Goal: Information Seeking & Learning: Find specific fact

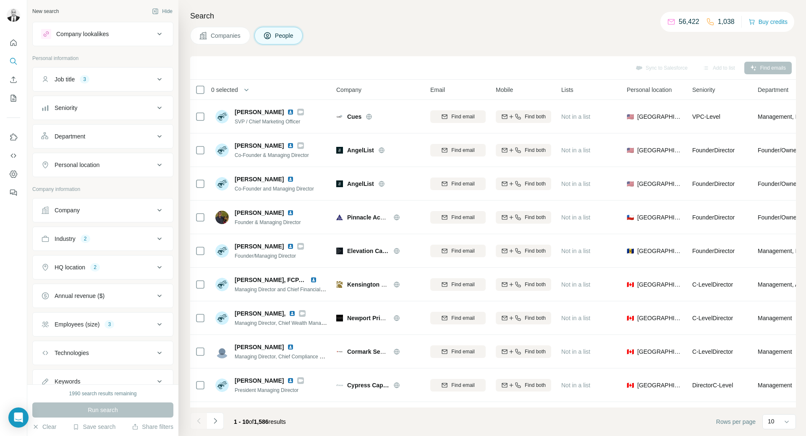
scroll to position [32, 0]
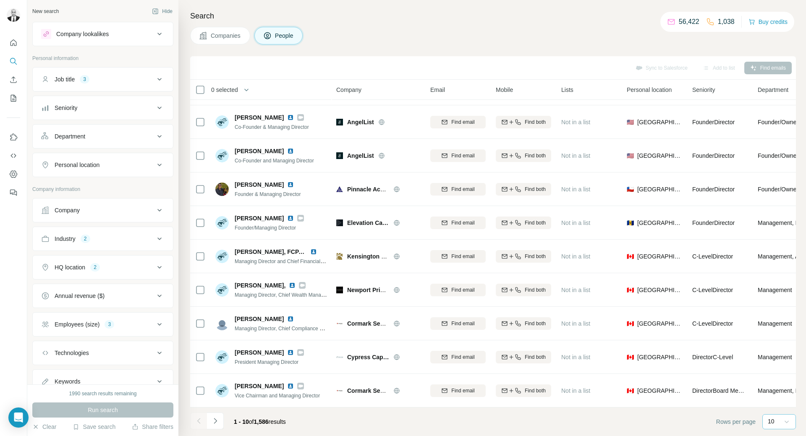
click at [790, 422] on icon at bounding box center [786, 422] width 8 height 8
click at [781, 372] on div "40" at bounding box center [778, 372] width 19 height 8
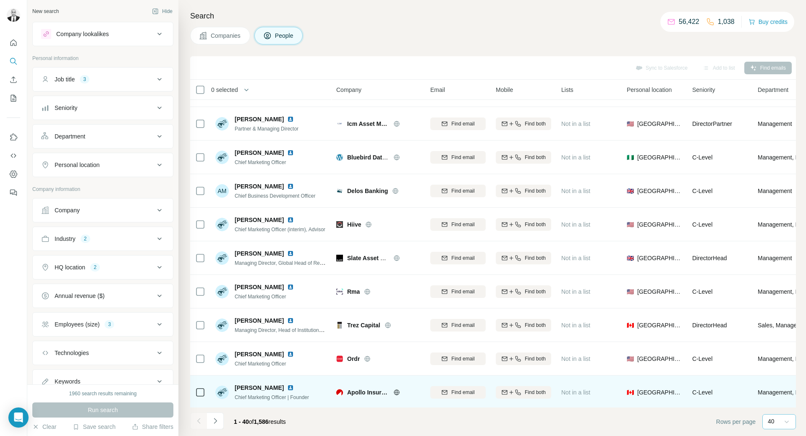
scroll to position [662, 0]
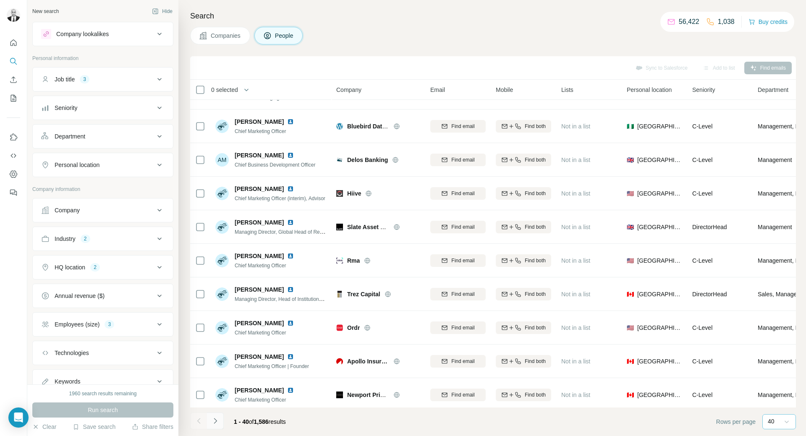
click at [222, 419] on button "Navigate to next page" at bounding box center [215, 421] width 17 height 17
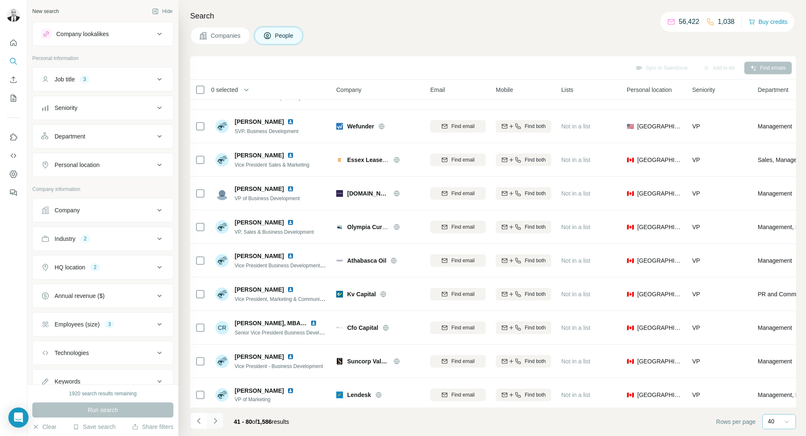
click at [222, 419] on button "Navigate to next page" at bounding box center [215, 421] width 17 height 17
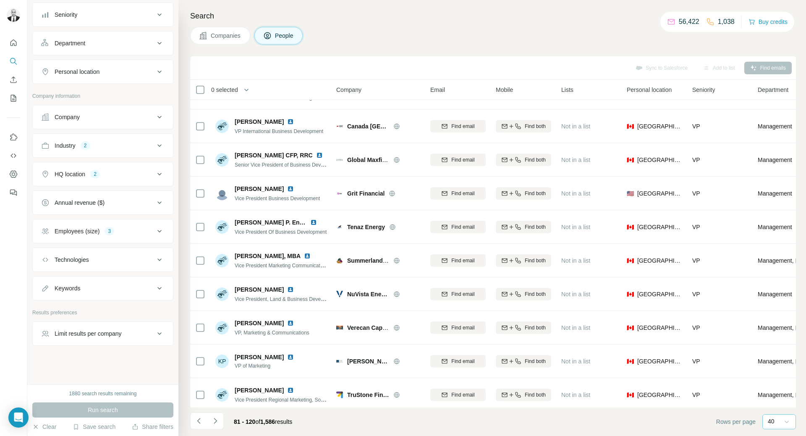
click at [123, 170] on div "HQ location 2" at bounding box center [97, 174] width 113 height 8
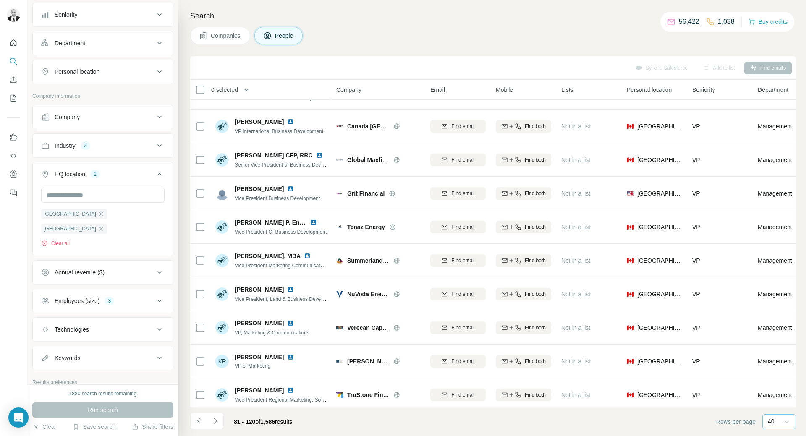
click at [123, 170] on div "HQ location 2" at bounding box center [97, 174] width 113 height 8
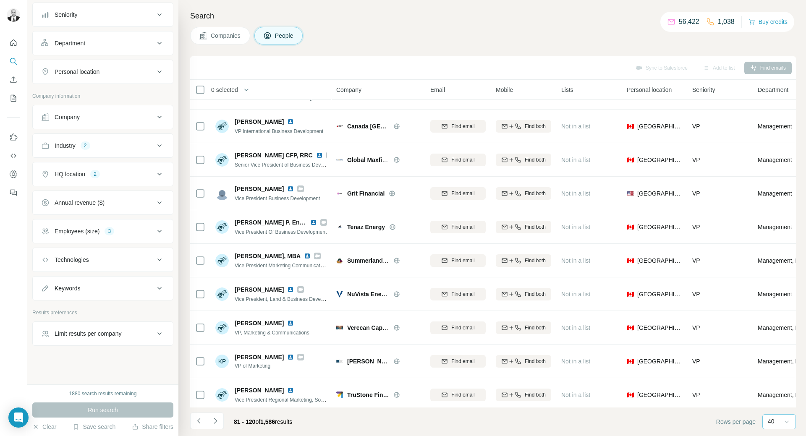
click at [154, 173] on icon at bounding box center [159, 174] width 10 height 10
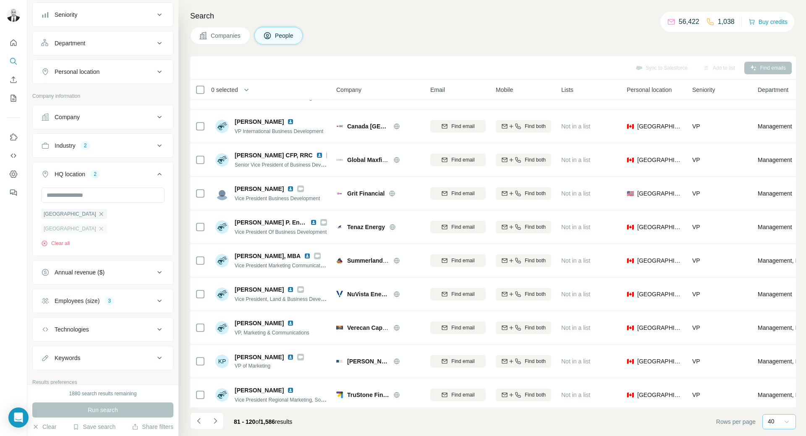
click at [107, 224] on div "[GEOGRAPHIC_DATA]" at bounding box center [74, 229] width 66 height 10
click at [98, 213] on icon "button" at bounding box center [101, 214] width 7 height 7
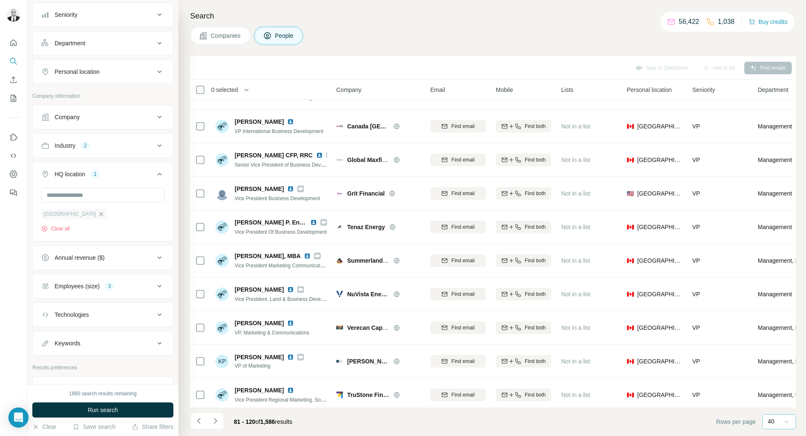
click at [99, 214] on icon "button" at bounding box center [101, 214] width 4 height 4
click at [80, 196] on input "text" at bounding box center [102, 195] width 123 height 15
type input "*"
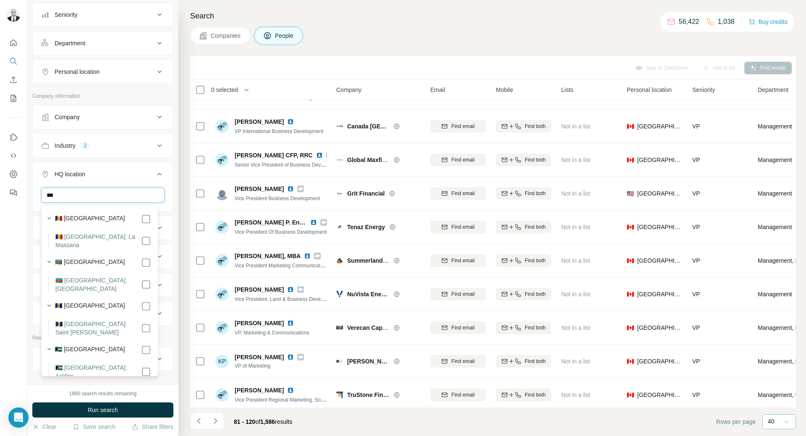
click at [130, 197] on input "***" at bounding box center [102, 195] width 123 height 15
paste input "**********"
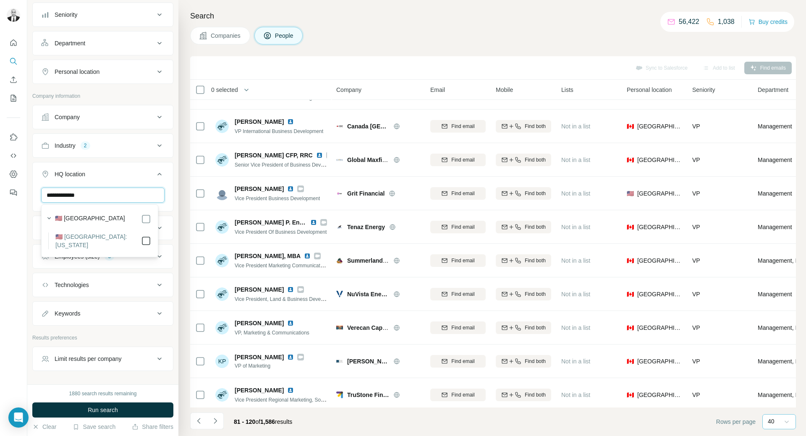
type input "**********"
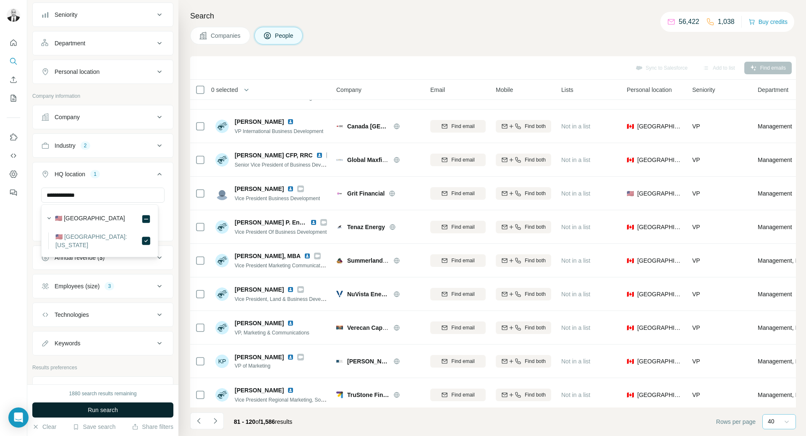
click at [149, 406] on button "Run search" at bounding box center [102, 409] width 141 height 15
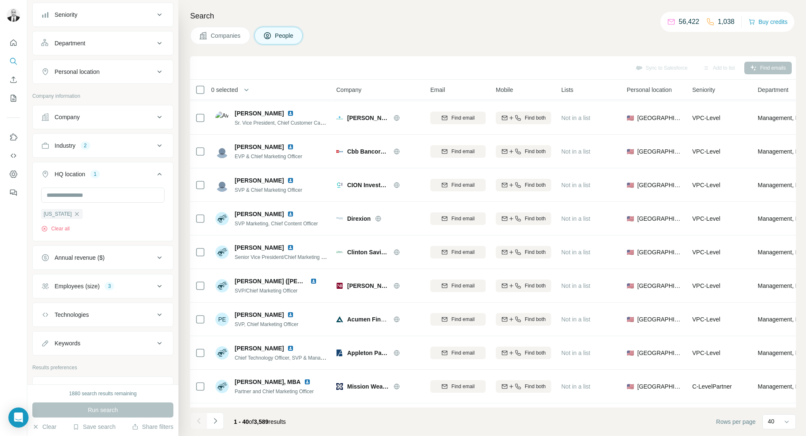
scroll to position [662, 0]
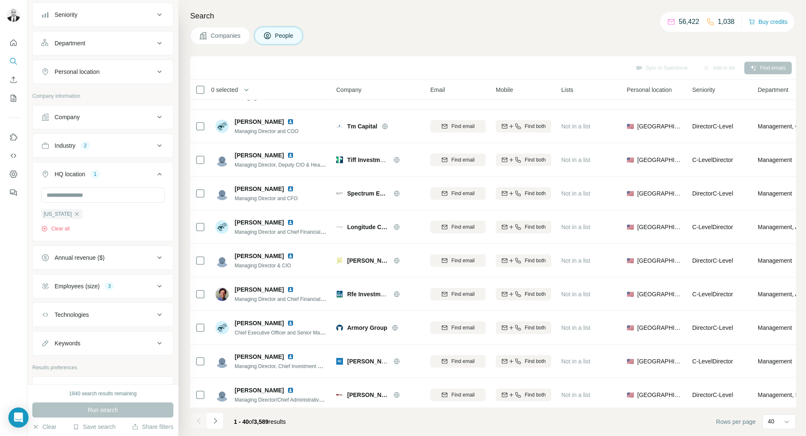
click at [152, 140] on button "Industry 2" at bounding box center [103, 146] width 140 height 20
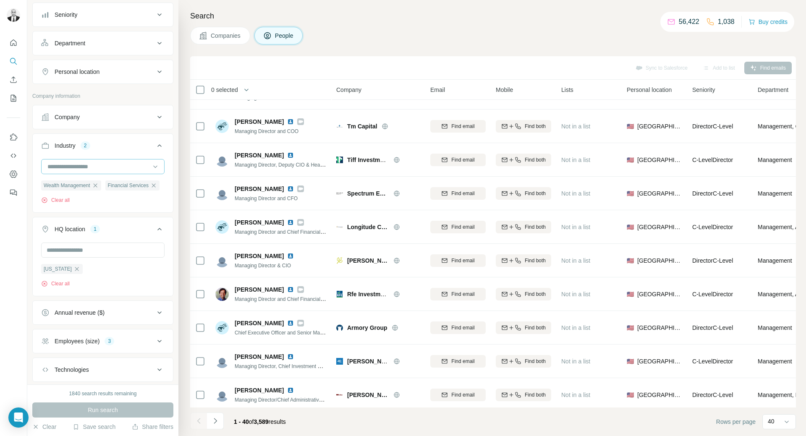
click at [104, 170] on input at bounding box center [99, 166] width 104 height 9
type input "*"
type input "*****"
drag, startPoint x: 96, startPoint y: 201, endPoint x: 104, endPoint y: 177, distance: 25.0
click at [96, 201] on div "Venture Capital" at bounding box center [99, 200] width 103 height 8
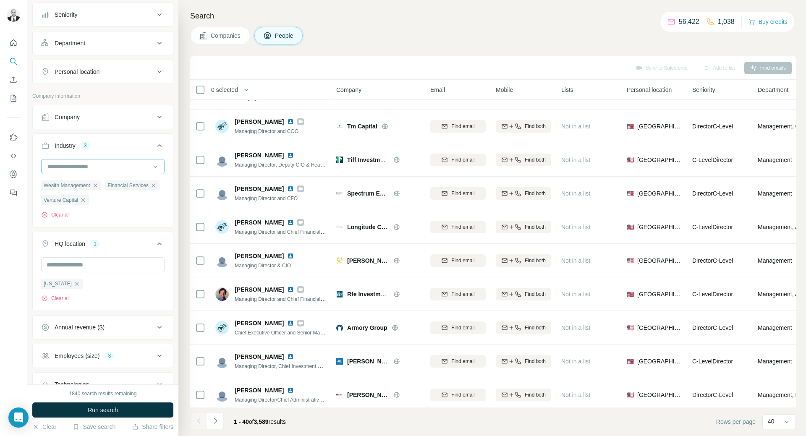
click at [108, 169] on input at bounding box center [99, 166] width 104 height 9
type input "**********"
click at [103, 217] on p "Real Estate Investment" at bounding box center [78, 216] width 61 height 8
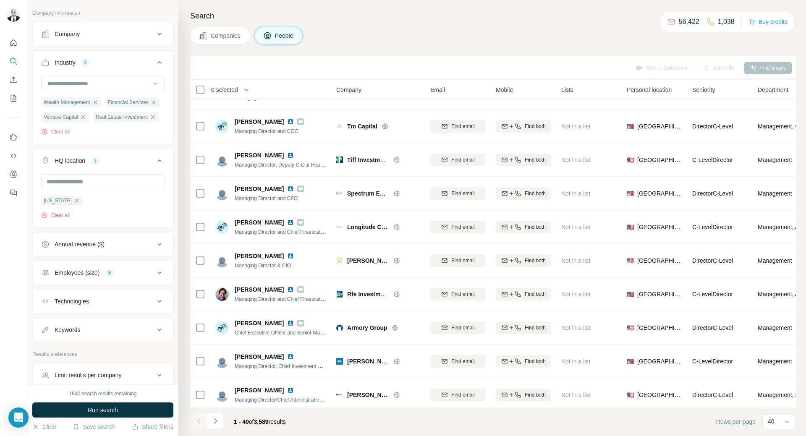
scroll to position [177, 0]
click at [139, 276] on div "Employees (size) 3" at bounding box center [97, 272] width 113 height 8
click at [137, 276] on div "Employees (size) 2" at bounding box center [97, 272] width 113 height 8
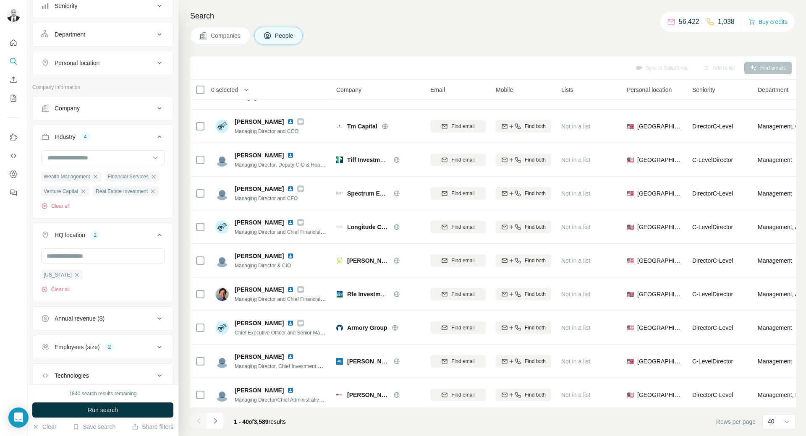
scroll to position [51, 0]
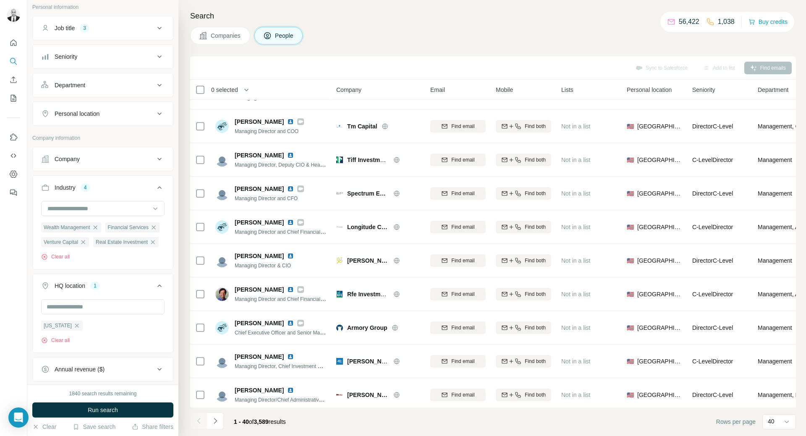
click at [140, 26] on div "Job title 3" at bounding box center [97, 28] width 113 height 8
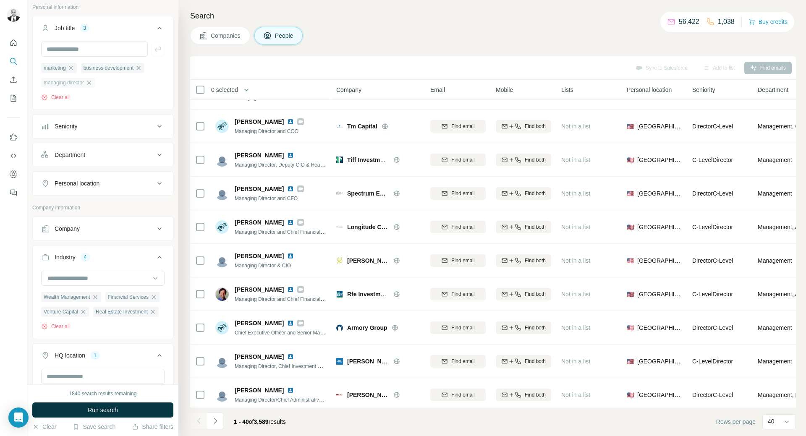
click at [92, 84] on icon "button" at bounding box center [89, 82] width 7 height 7
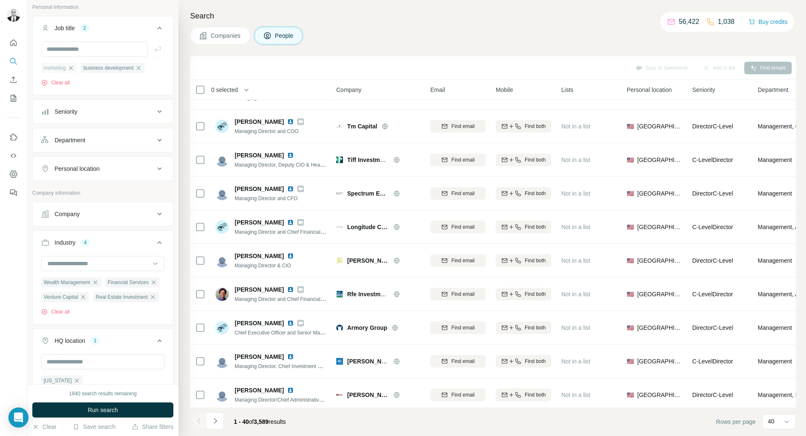
click at [73, 69] on icon "button" at bounding box center [71, 68] width 7 height 7
click at [101, 68] on icon "button" at bounding box center [99, 68] width 4 height 4
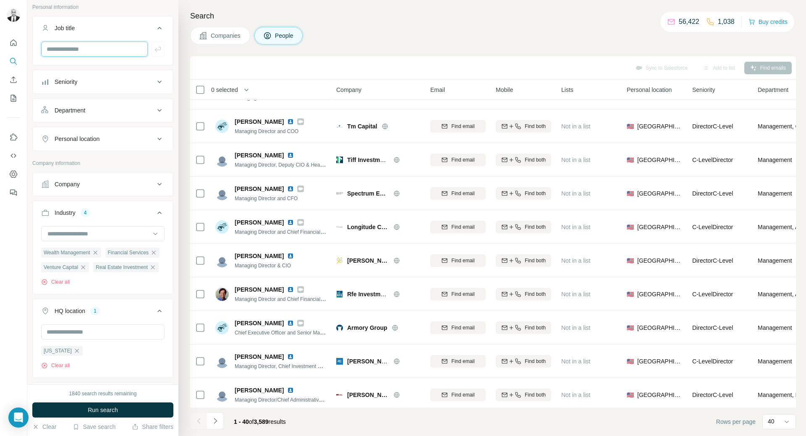
click at [103, 51] on input "text" at bounding box center [94, 49] width 107 height 15
type input "**********"
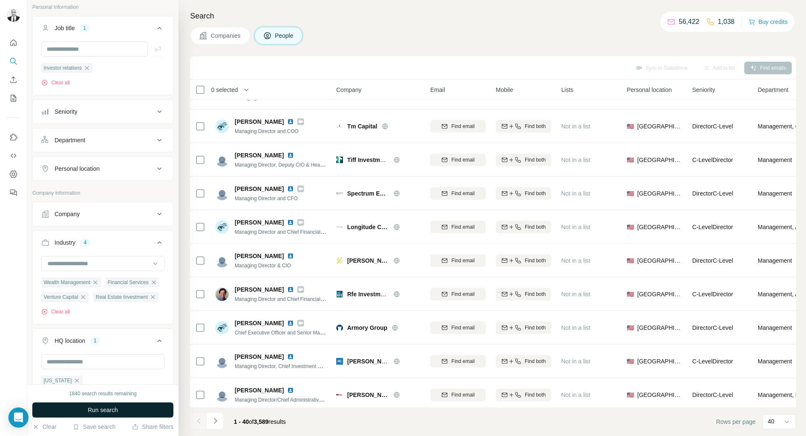
click at [107, 410] on span "Run search" at bounding box center [103, 410] width 30 height 8
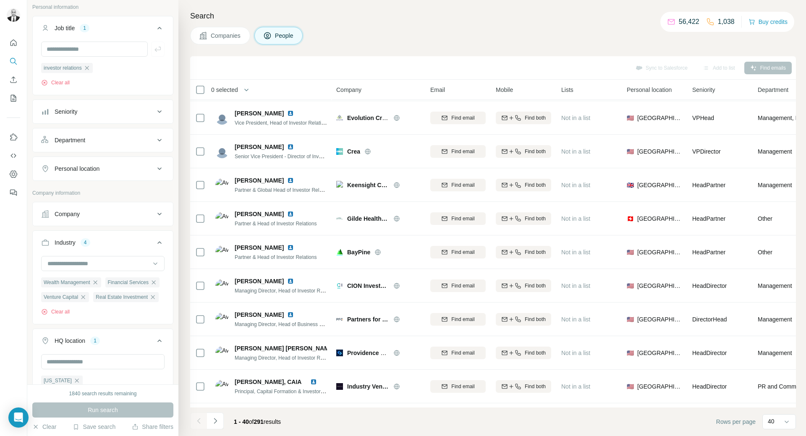
scroll to position [662, 0]
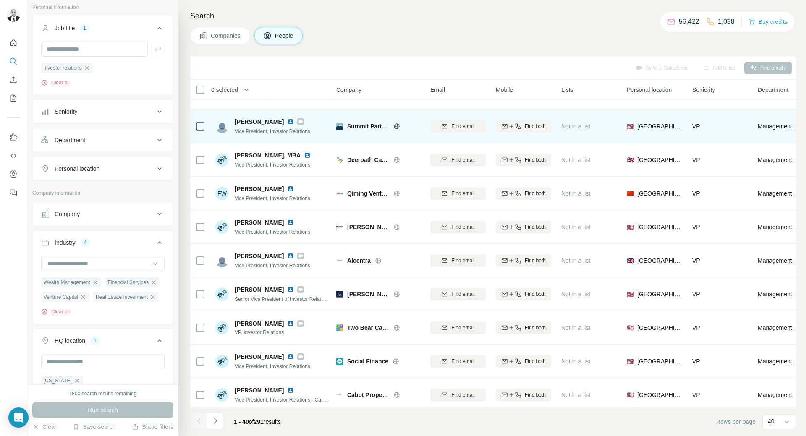
click at [291, 121] on img at bounding box center [290, 121] width 7 height 7
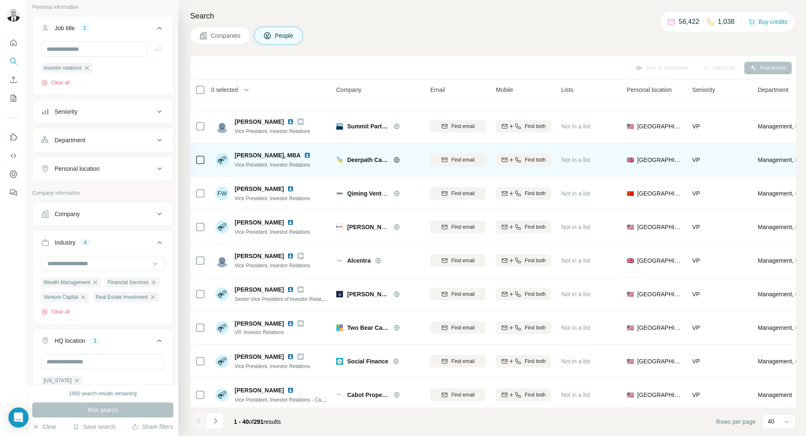
click at [311, 154] on img at bounding box center [307, 155] width 7 height 7
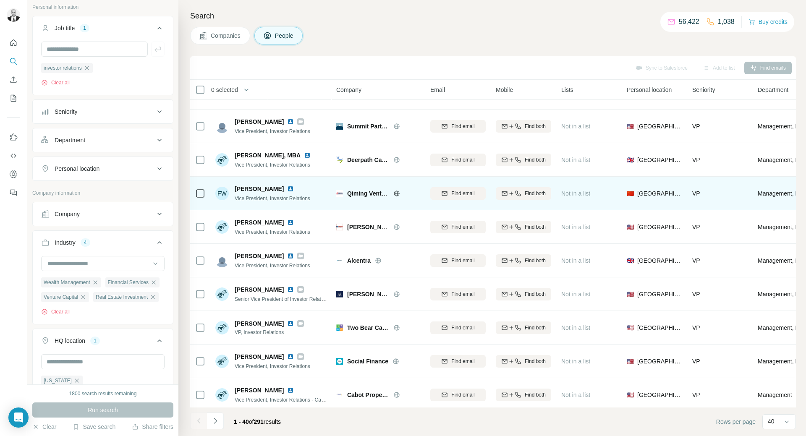
click at [287, 189] on img at bounding box center [290, 188] width 7 height 7
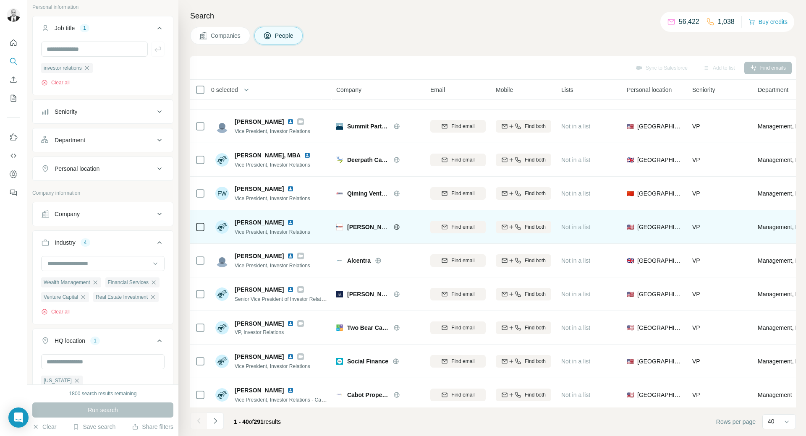
click at [287, 223] on img at bounding box center [290, 222] width 7 height 7
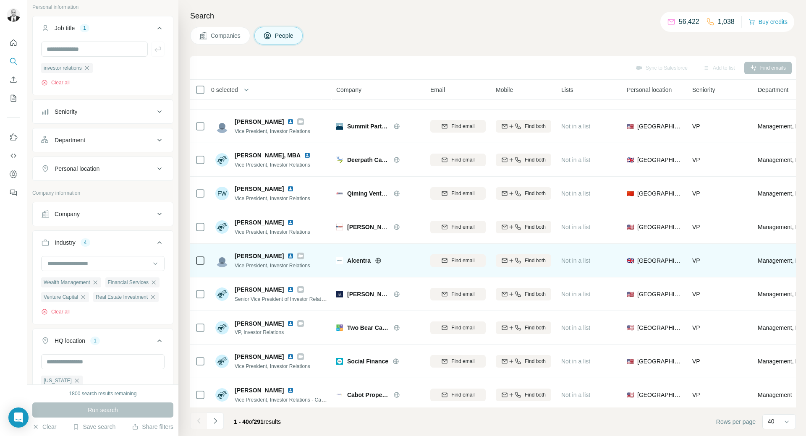
click at [287, 256] on img at bounding box center [290, 256] width 7 height 7
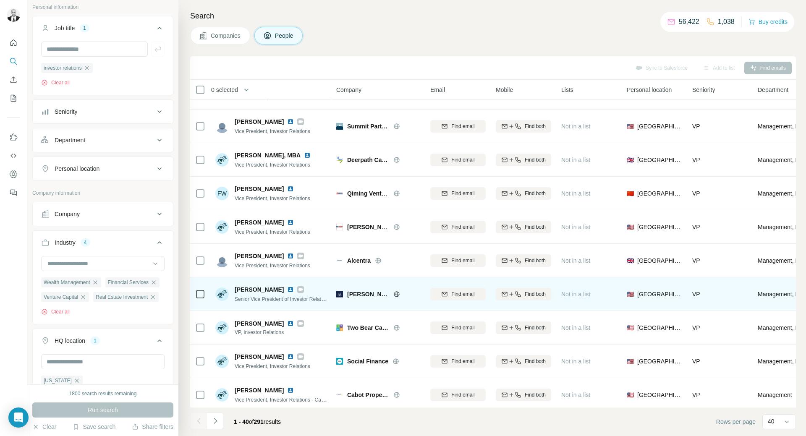
click at [294, 287] on img at bounding box center [290, 289] width 7 height 7
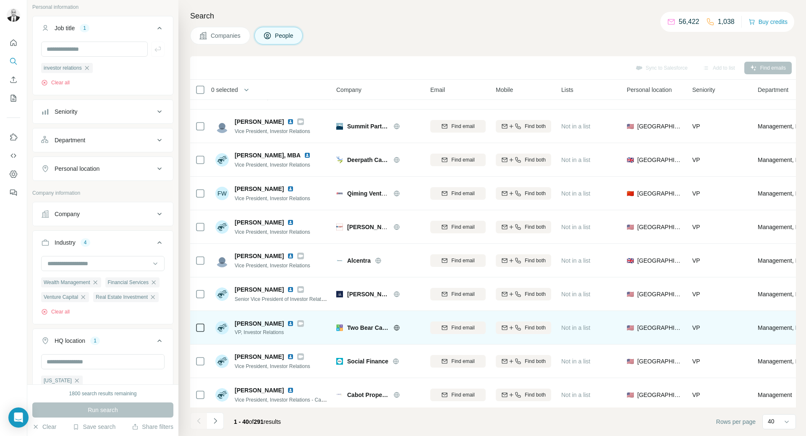
click at [293, 324] on img at bounding box center [290, 323] width 7 height 7
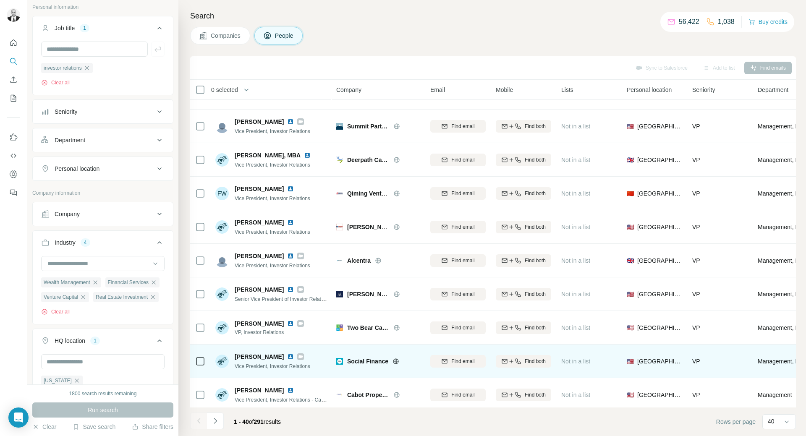
click at [287, 357] on img at bounding box center [290, 356] width 7 height 7
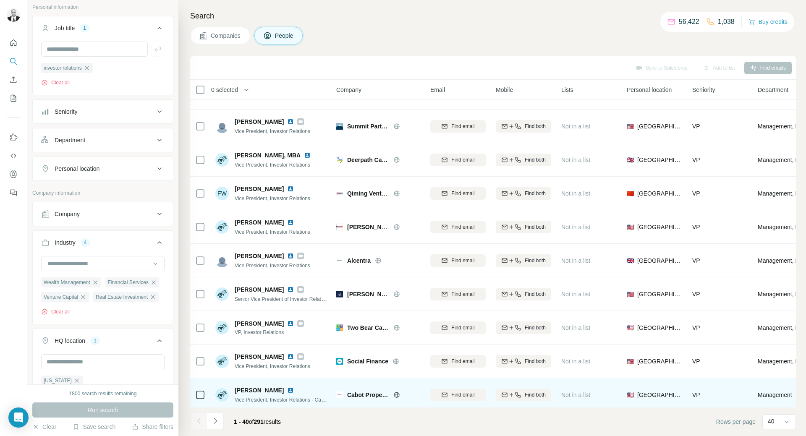
click at [287, 387] on img at bounding box center [290, 390] width 7 height 7
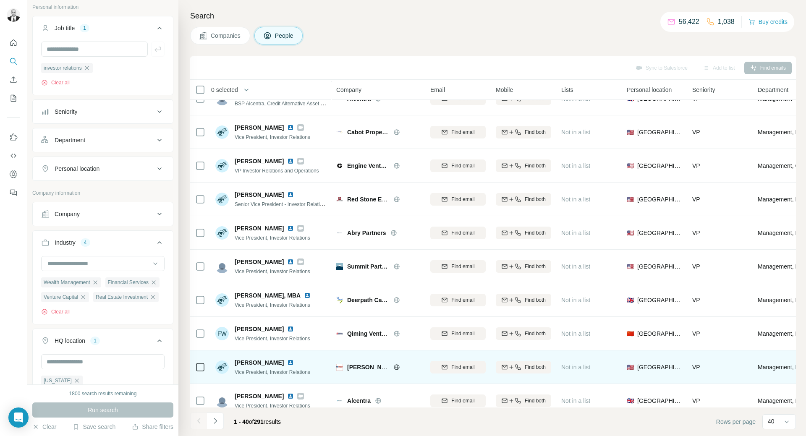
scroll to position [536, 0]
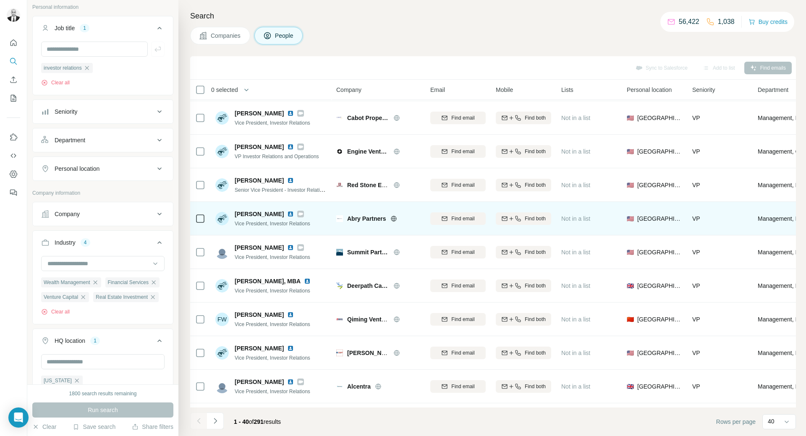
click at [287, 213] on img at bounding box center [290, 214] width 7 height 7
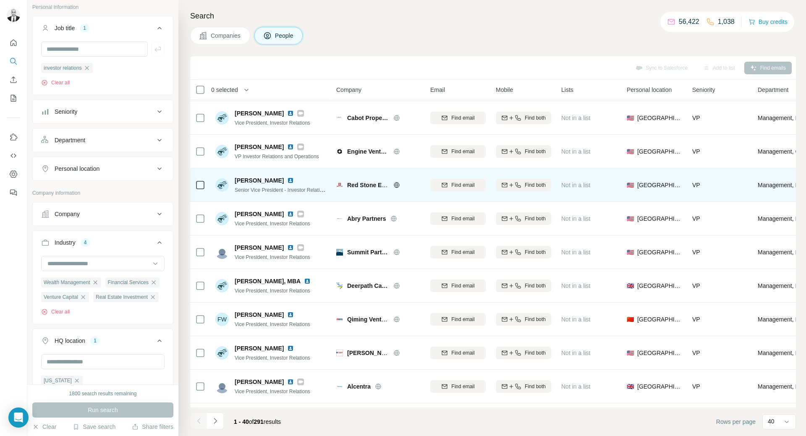
click at [287, 180] on img at bounding box center [290, 180] width 7 height 7
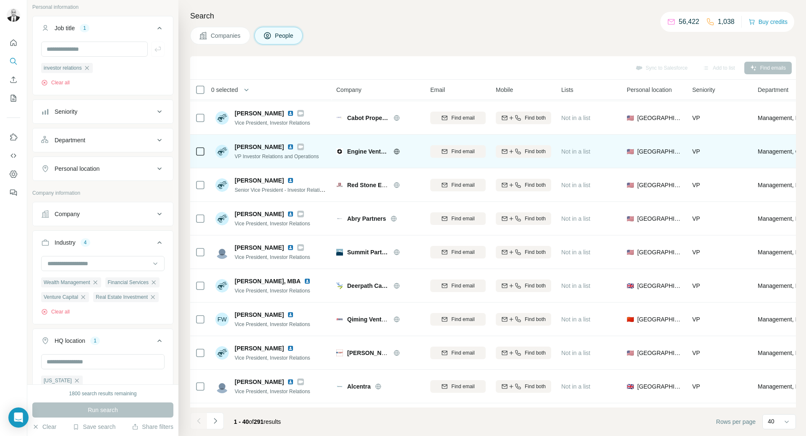
click at [287, 145] on img at bounding box center [290, 147] width 7 height 7
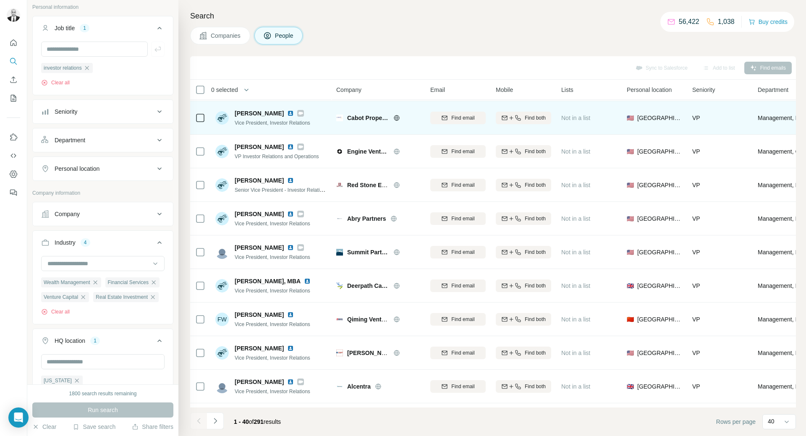
click at [294, 112] on img at bounding box center [290, 113] width 7 height 7
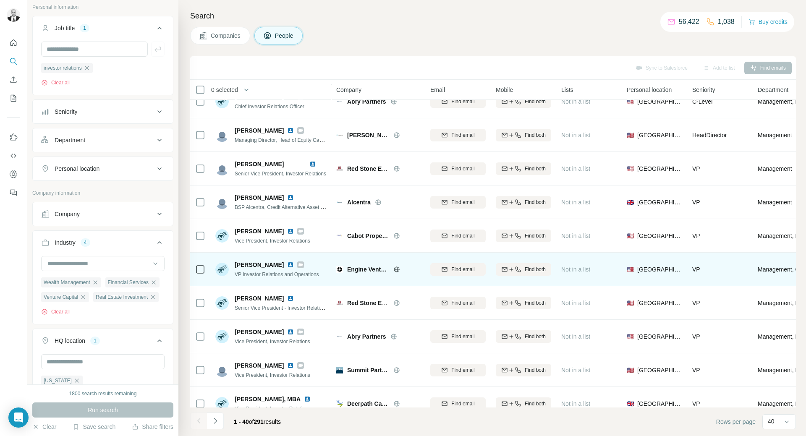
scroll to position [410, 0]
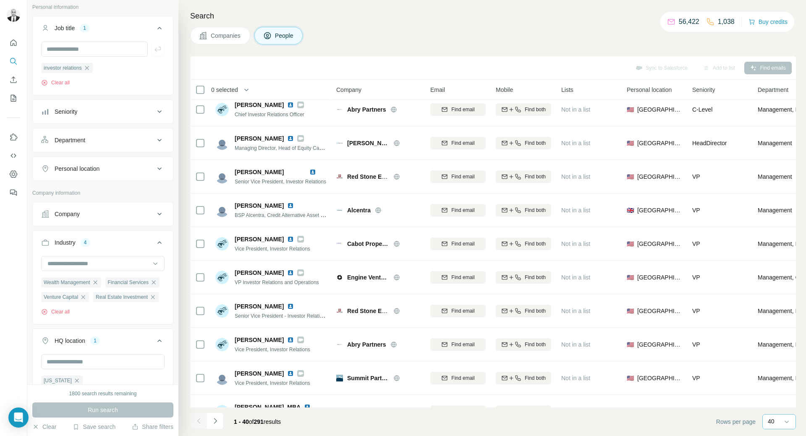
click at [774, 423] on p "40" at bounding box center [771, 421] width 7 height 8
click at [776, 400] on p "10" at bounding box center [772, 403] width 7 height 8
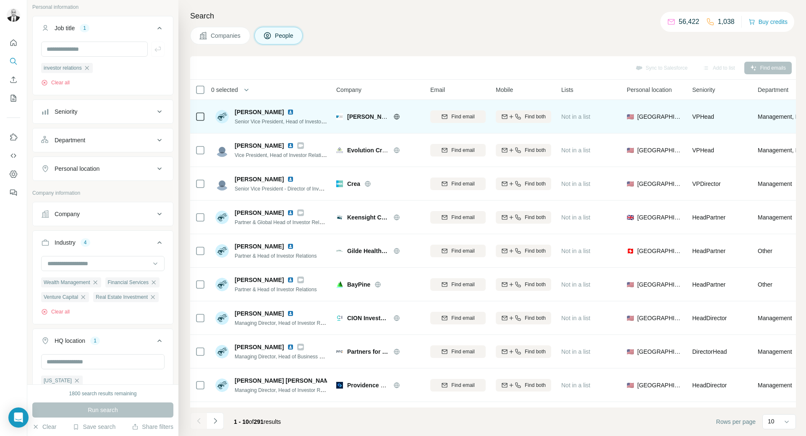
click at [287, 114] on img at bounding box center [290, 112] width 7 height 7
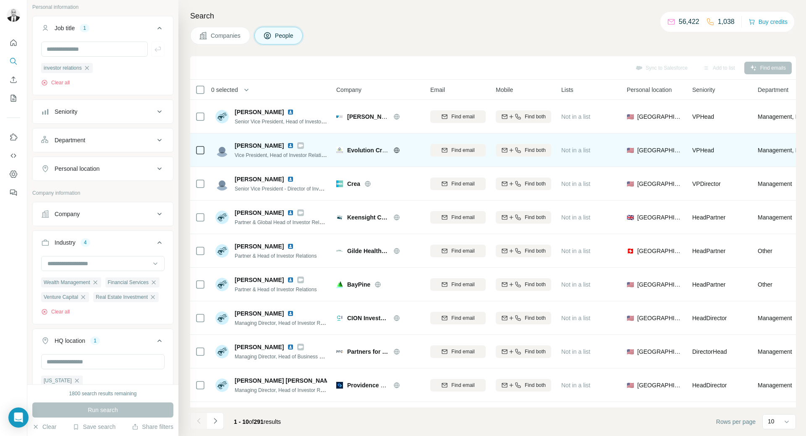
click at [287, 144] on img at bounding box center [290, 145] width 7 height 7
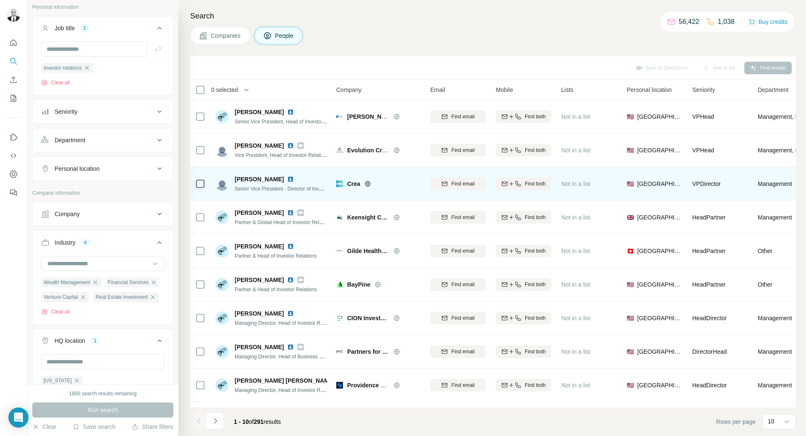
click at [288, 179] on img at bounding box center [290, 179] width 7 height 7
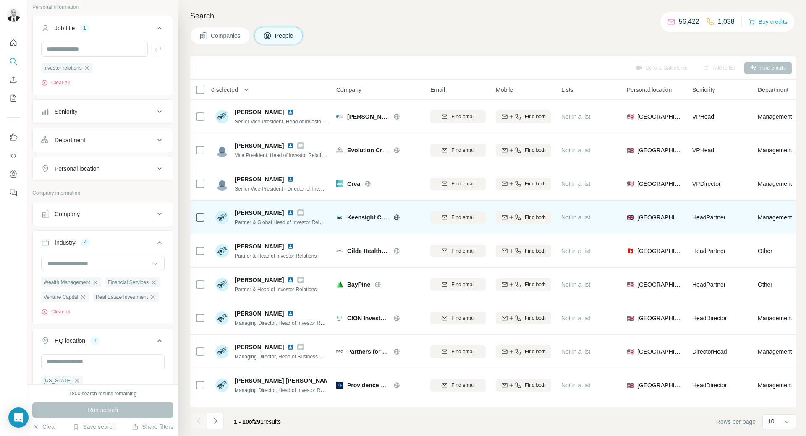
click at [287, 211] on img at bounding box center [290, 212] width 7 height 7
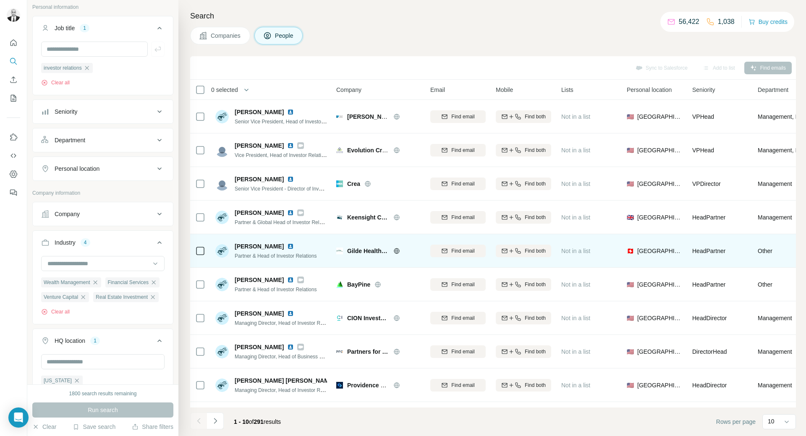
click at [292, 247] on img at bounding box center [290, 246] width 7 height 7
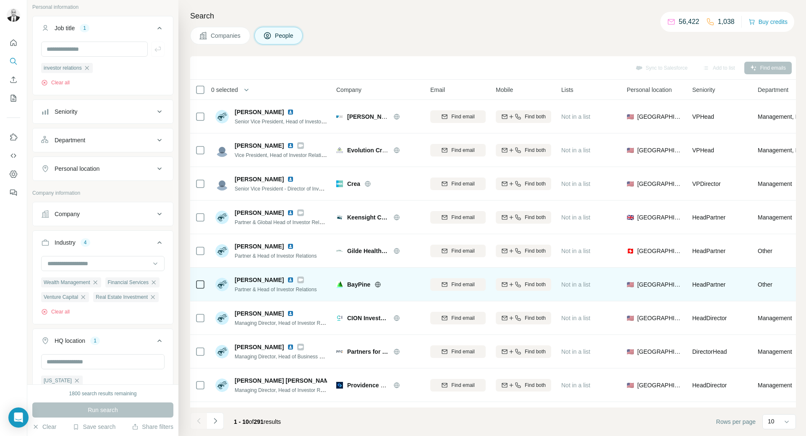
click at [287, 279] on img at bounding box center [290, 280] width 7 height 7
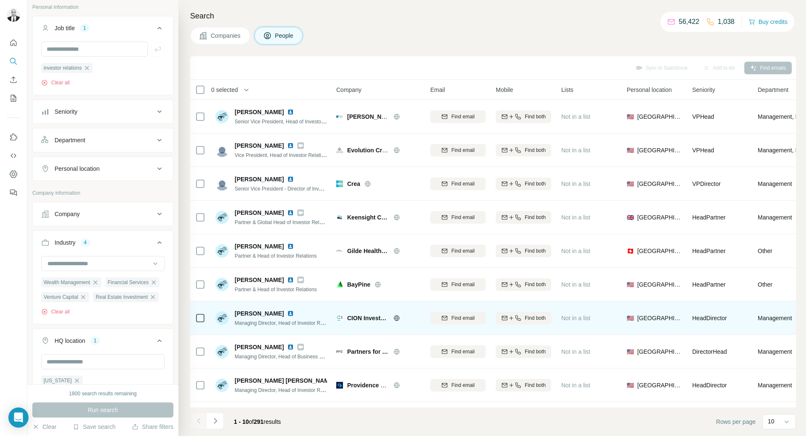
click at [287, 313] on img at bounding box center [290, 313] width 7 height 7
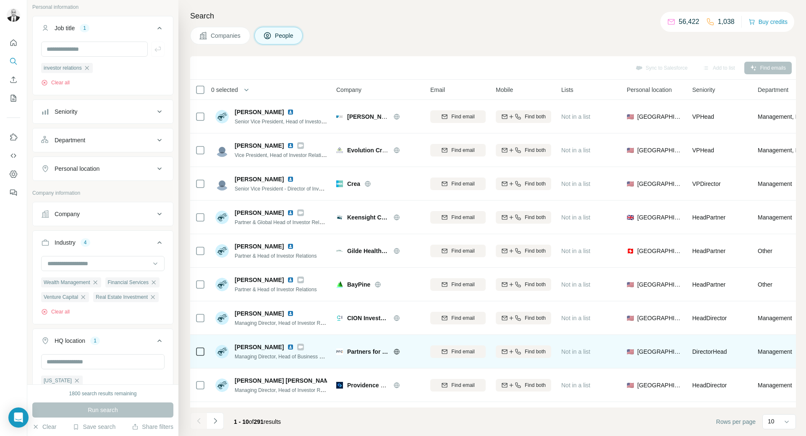
click at [287, 347] on img at bounding box center [290, 347] width 7 height 7
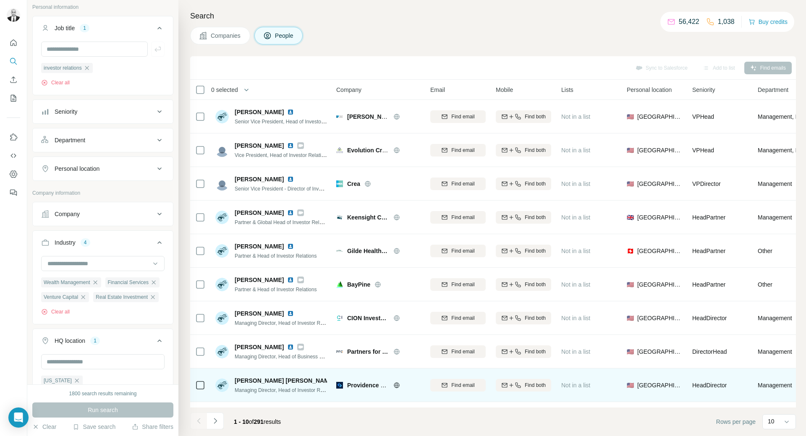
click at [338, 380] on img at bounding box center [341, 380] width 7 height 7
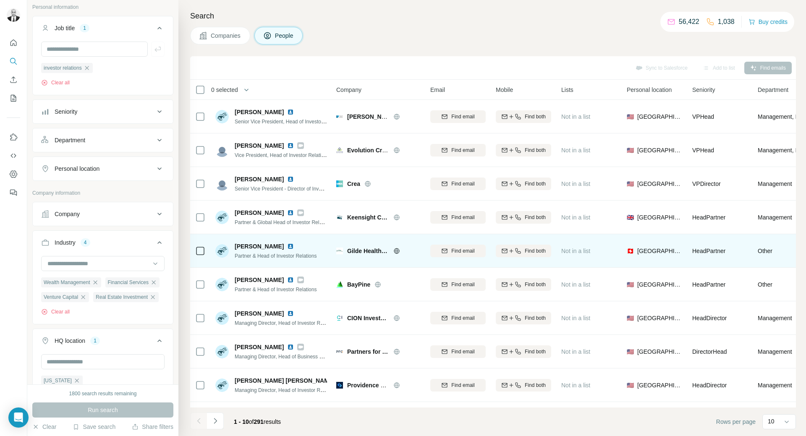
scroll to position [32, 0]
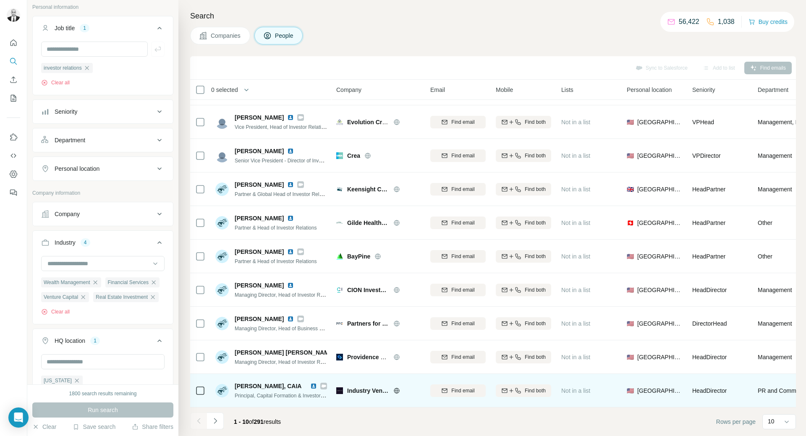
click at [312, 383] on img at bounding box center [313, 386] width 7 height 7
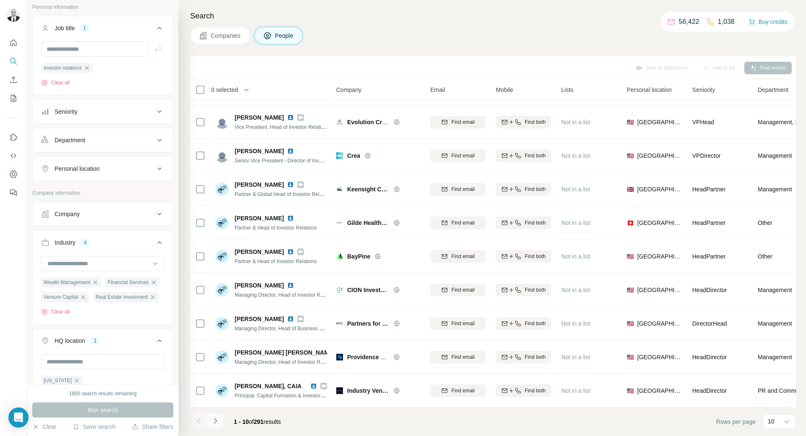
click at [220, 418] on button "Navigate to next page" at bounding box center [215, 421] width 17 height 17
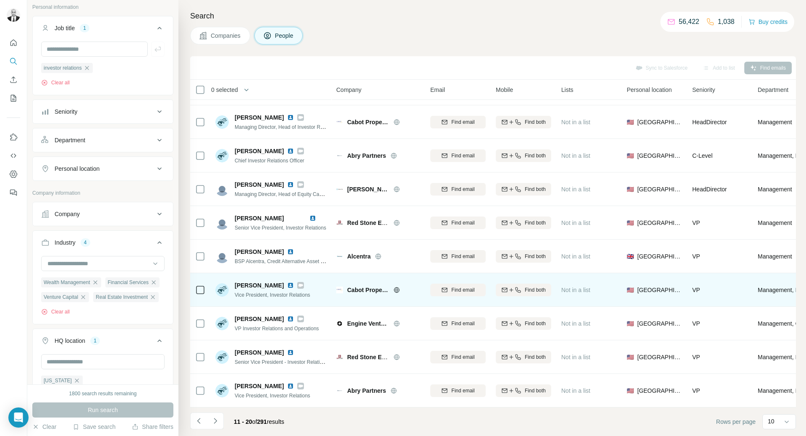
scroll to position [0, 0]
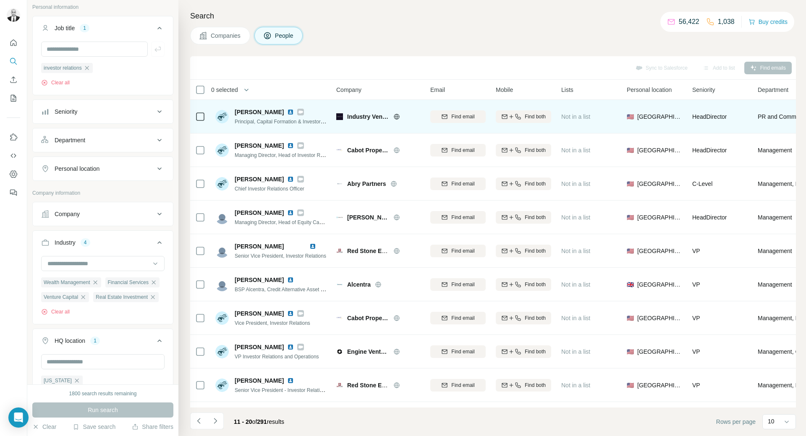
click at [287, 109] on img at bounding box center [290, 112] width 7 height 7
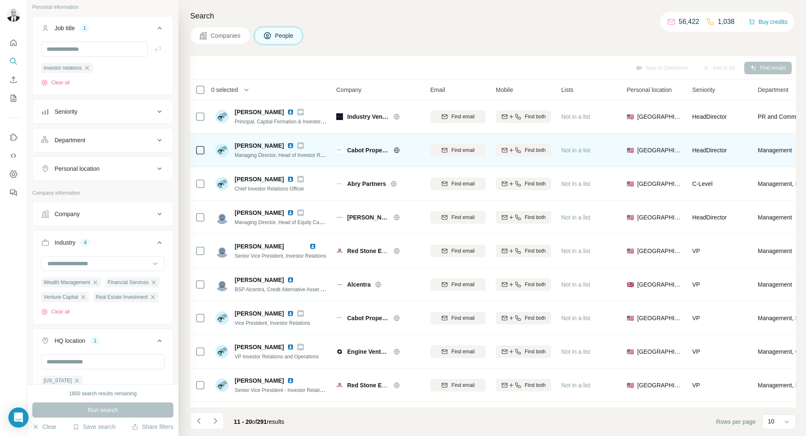
click at [287, 146] on img at bounding box center [290, 145] width 7 height 7
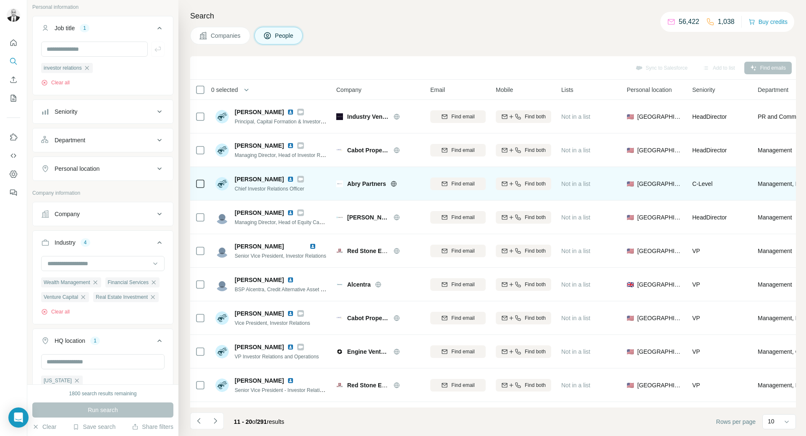
click at [287, 179] on img at bounding box center [290, 179] width 7 height 7
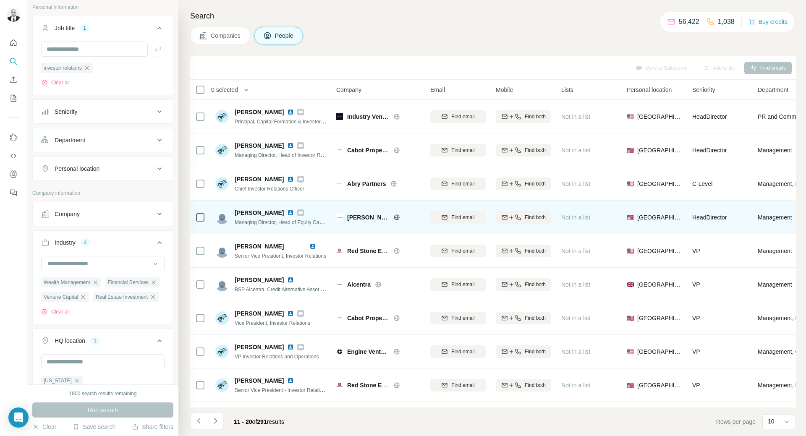
click at [287, 213] on img at bounding box center [290, 212] width 7 height 7
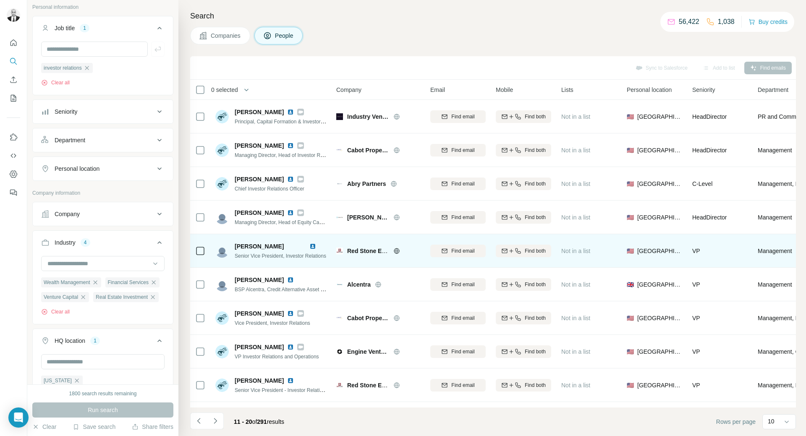
click at [312, 245] on img at bounding box center [312, 246] width 7 height 7
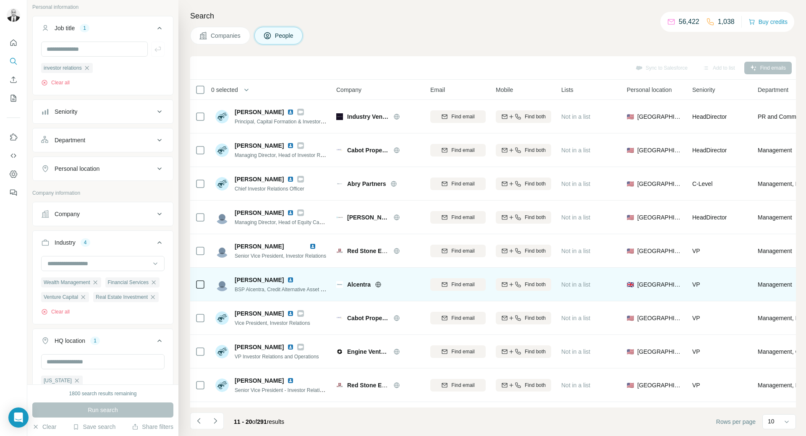
click at [288, 280] on img at bounding box center [290, 280] width 7 height 7
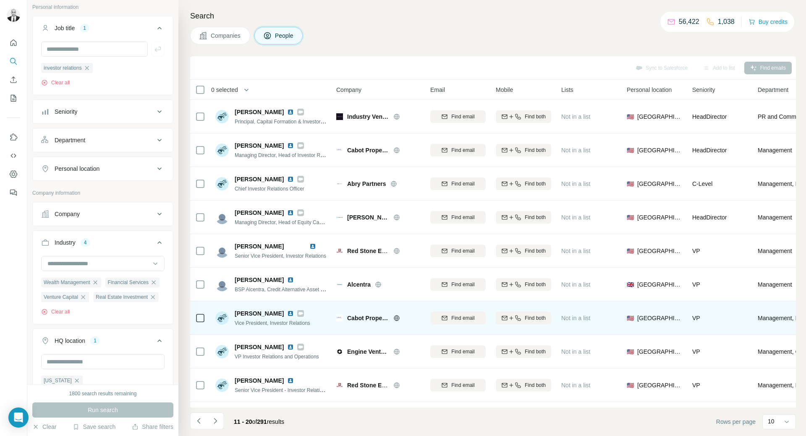
click at [294, 314] on img at bounding box center [290, 313] width 7 height 7
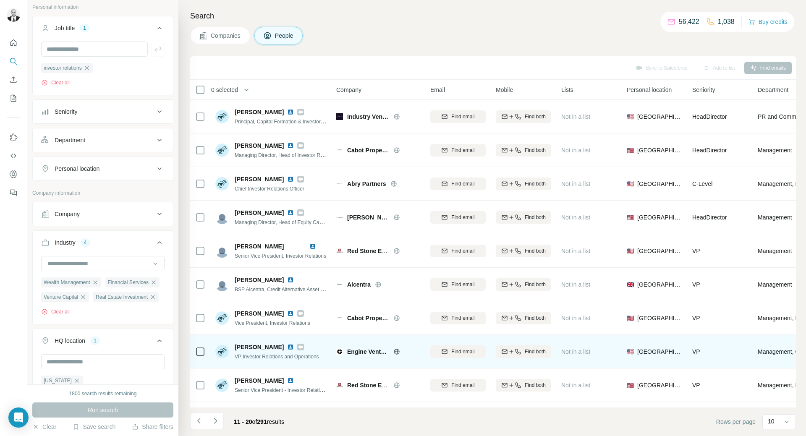
click at [287, 348] on img at bounding box center [290, 347] width 7 height 7
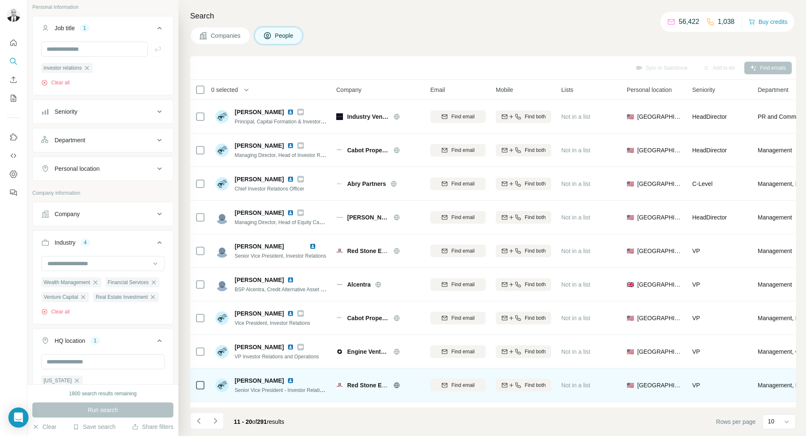
click at [287, 378] on img at bounding box center [290, 380] width 7 height 7
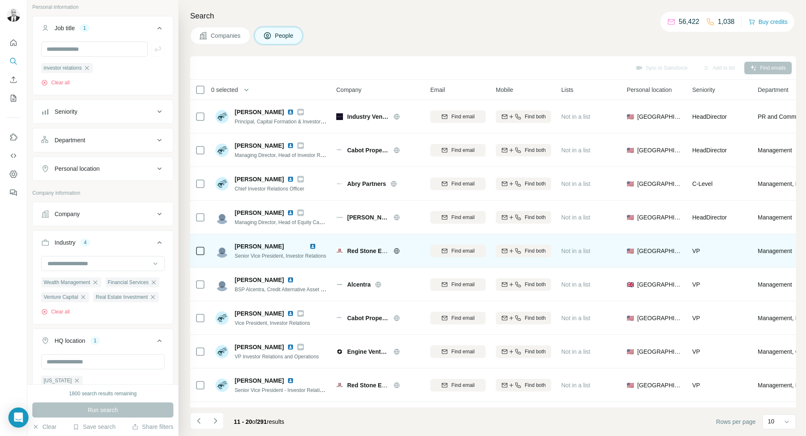
scroll to position [32, 0]
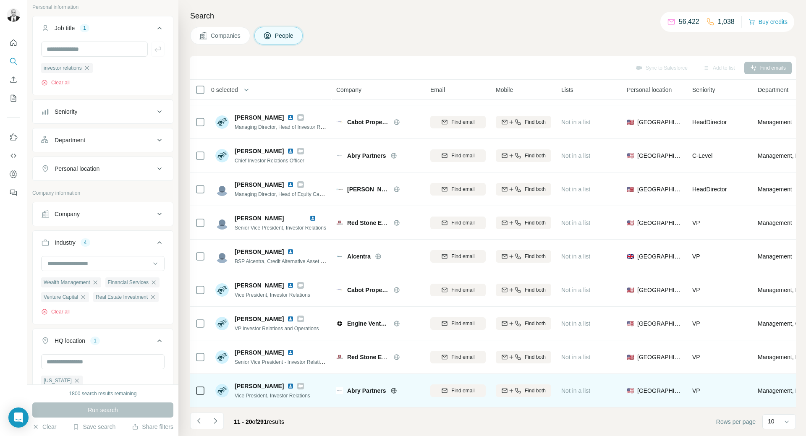
click at [287, 383] on img at bounding box center [290, 386] width 7 height 7
